Goal: Task Accomplishment & Management: Use online tool/utility

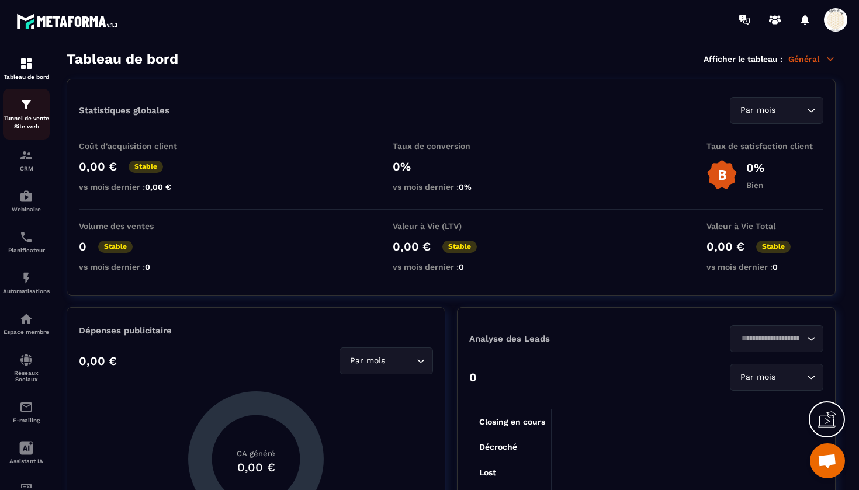
click at [22, 113] on div "Tunnel de vente Site web" at bounding box center [26, 114] width 47 height 33
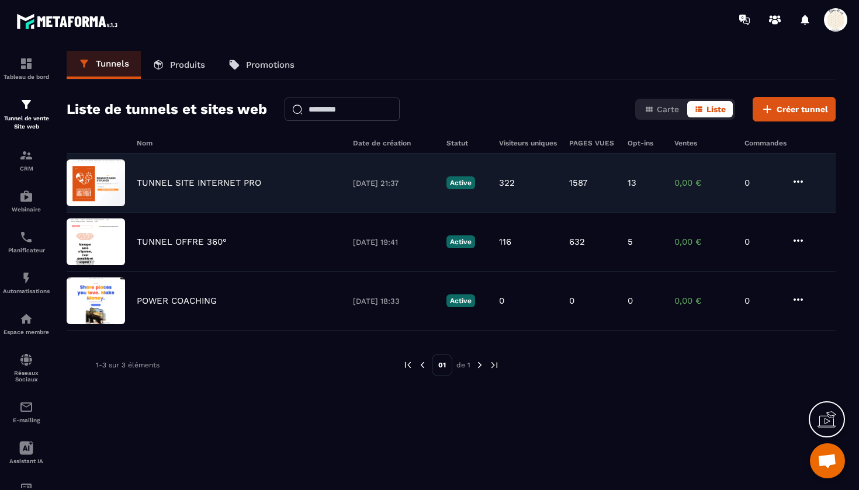
click at [193, 178] on p "TUNNEL SITE INTERNET PRO" at bounding box center [199, 183] width 124 height 11
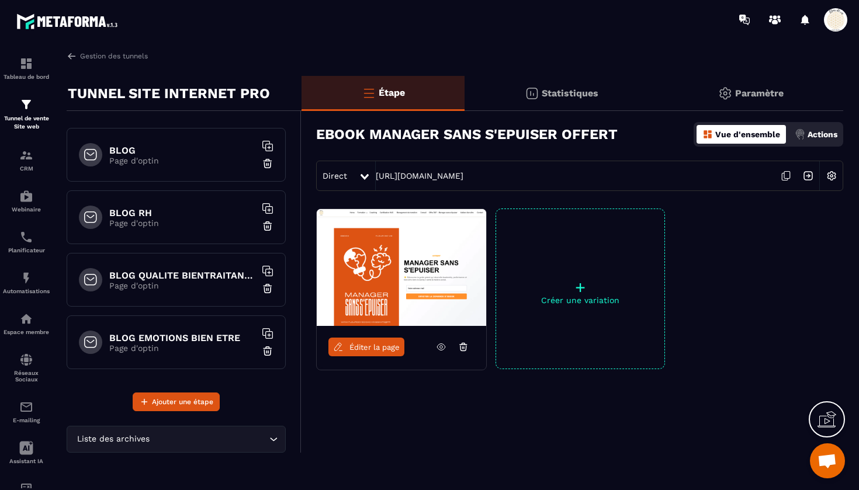
scroll to position [1497, 0]
click at [140, 148] on h6 "BLOG" at bounding box center [182, 150] width 146 height 11
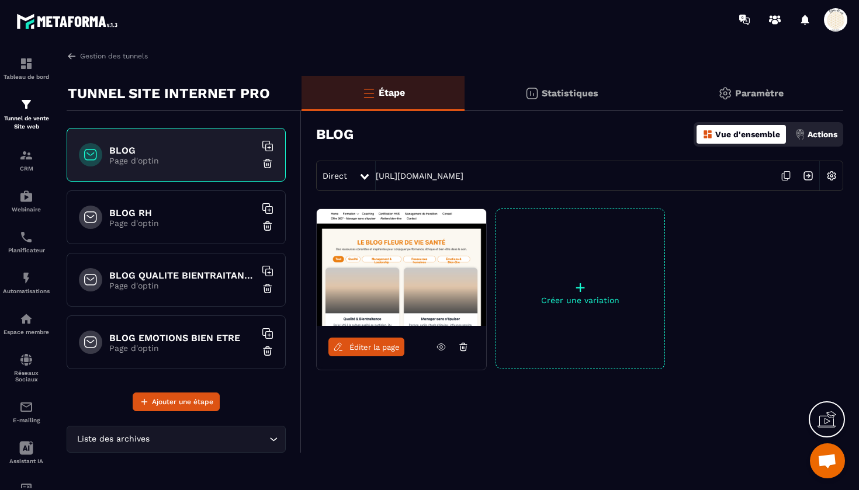
click at [377, 343] on span "Éditer la page" at bounding box center [374, 347] width 50 height 9
